Goal: Task Accomplishment & Management: Use online tool/utility

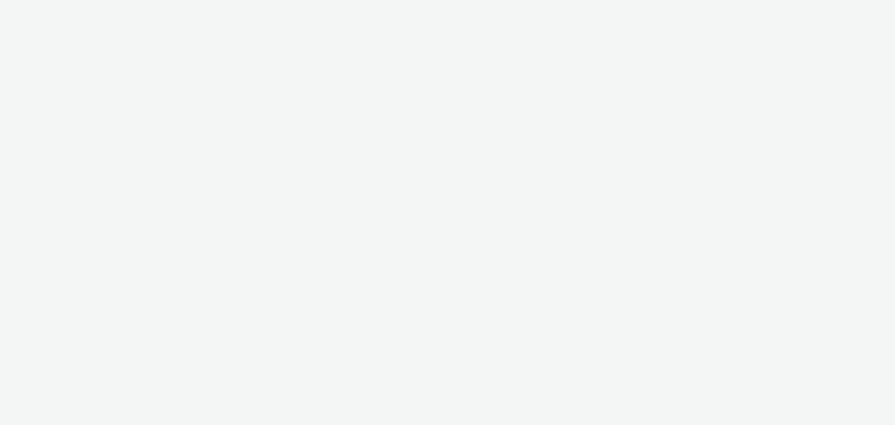
select select "08a58170-7f08-4922-abc8-b2d1eb407230"
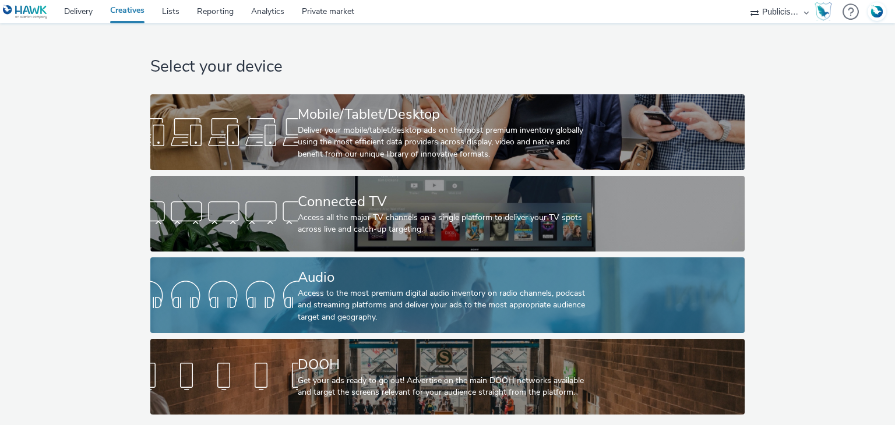
click at [353, 272] on div "Audio" at bounding box center [445, 277] width 295 height 20
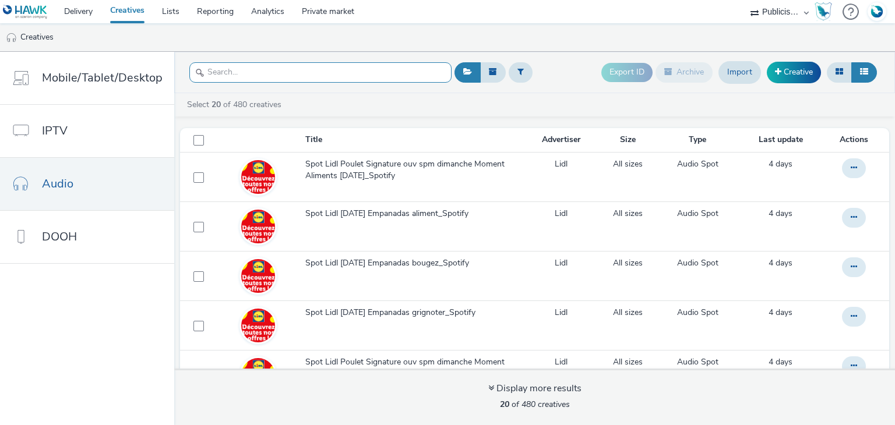
click at [300, 70] on input "text" at bounding box center [320, 72] width 262 height 20
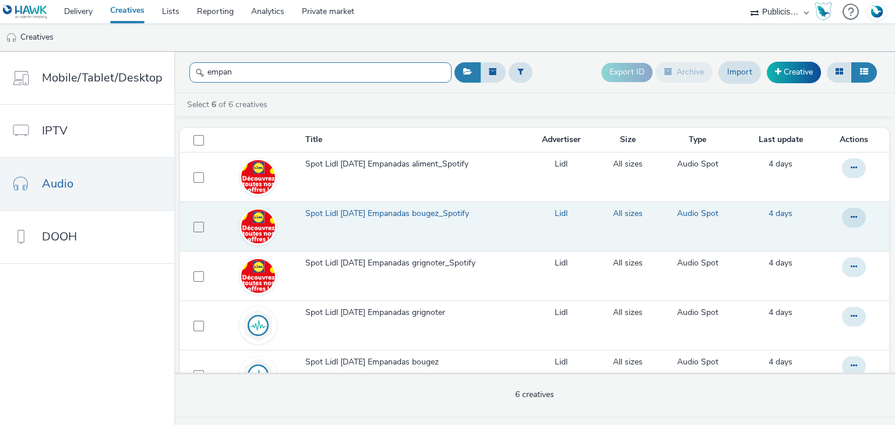
scroll to position [82, 0]
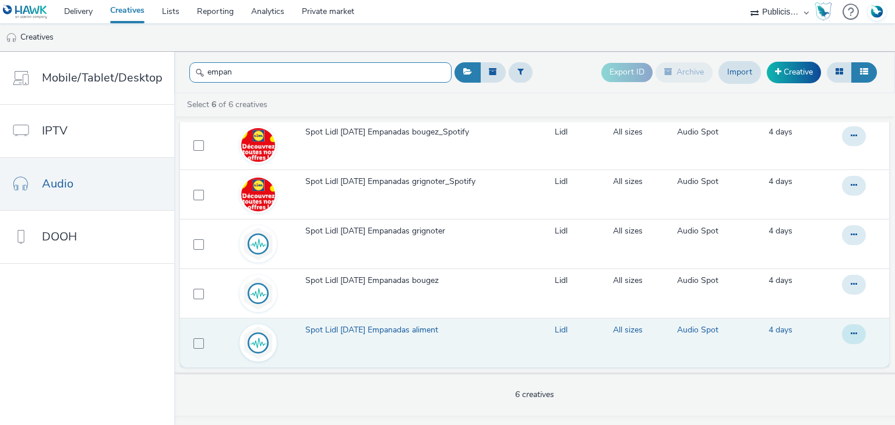
type input "empan"
click at [851, 90] on icon at bounding box center [854, 86] width 6 height 8
click at [804, 356] on link "Edit" at bounding box center [822, 357] width 87 height 23
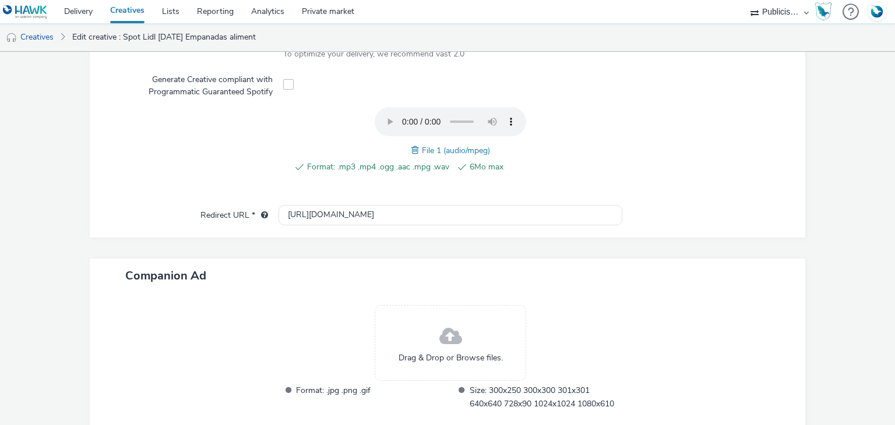
scroll to position [431, 0]
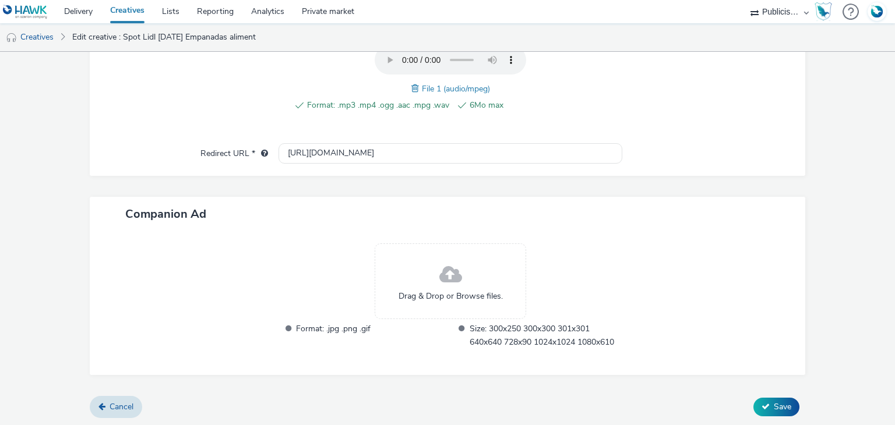
click at [411, 90] on span at bounding box center [416, 88] width 10 height 13
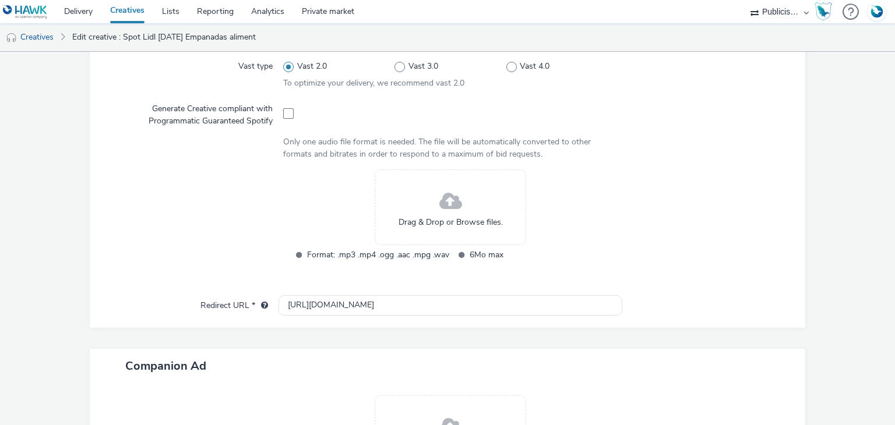
scroll to position [335, 0]
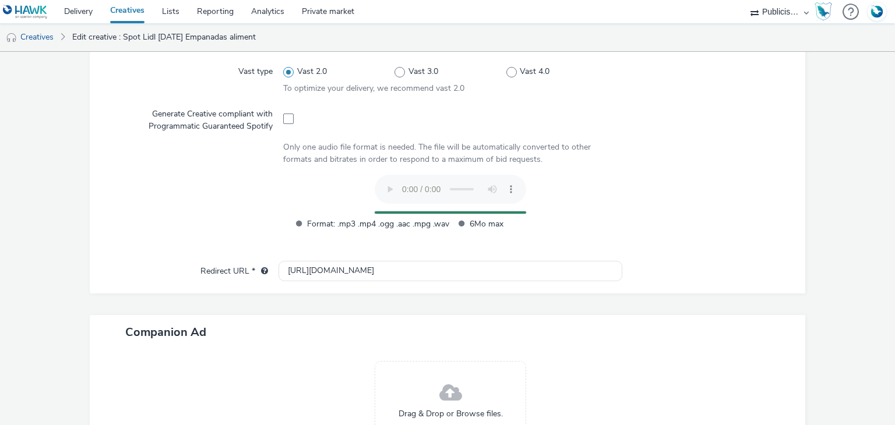
click at [848, 276] on form "Edit creative General Name * Spot Lidl [DATE] Empanadas aliment 219 Advertiser …" at bounding box center [447, 131] width 895 height 829
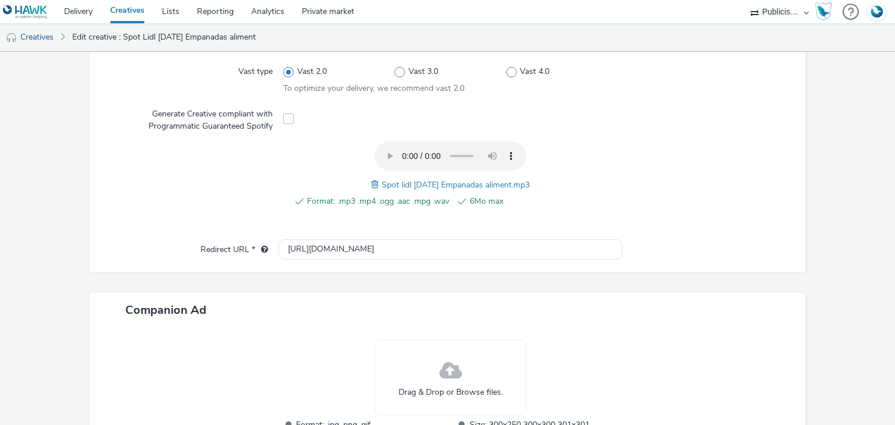
scroll to position [431, 0]
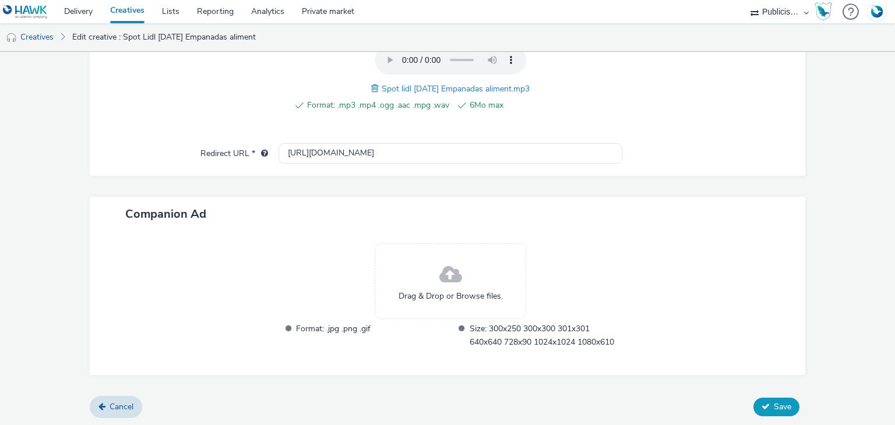
click at [774, 401] on span "Save" at bounding box center [782, 406] width 17 height 11
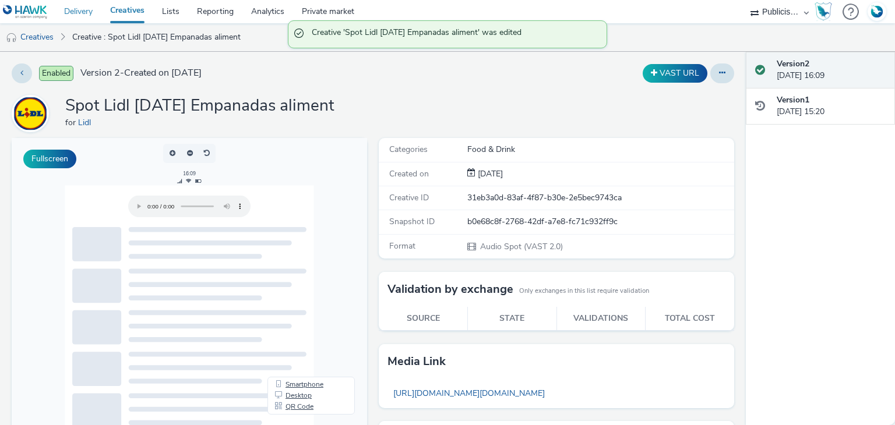
click at [76, 13] on link "Delivery" at bounding box center [78, 11] width 46 height 23
